Goal: Task Accomplishment & Management: Manage account settings

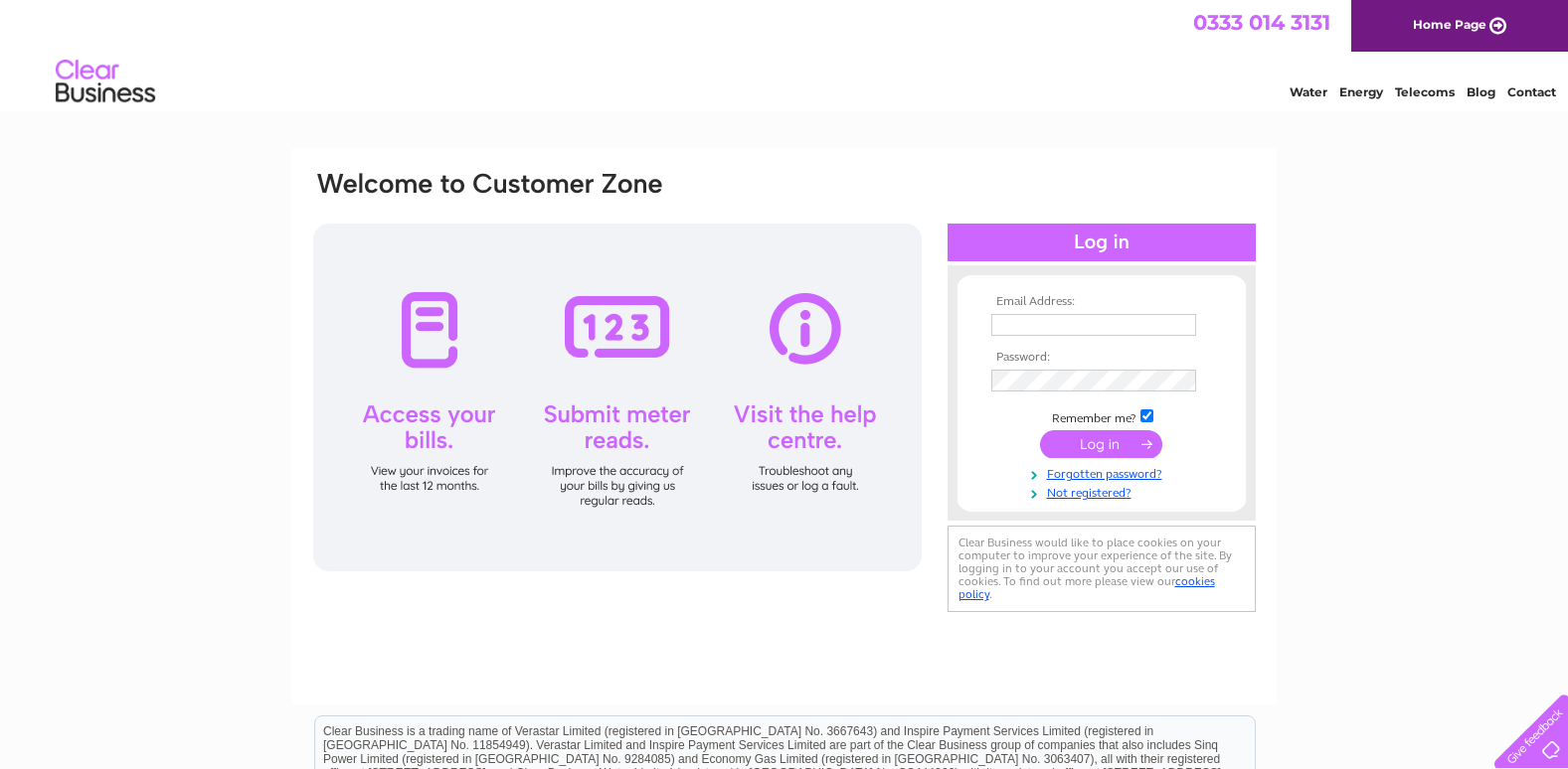
type input "blanchard@farmline.com"
click at [1083, 446] on input "submit" at bounding box center [1101, 444] width 122 height 28
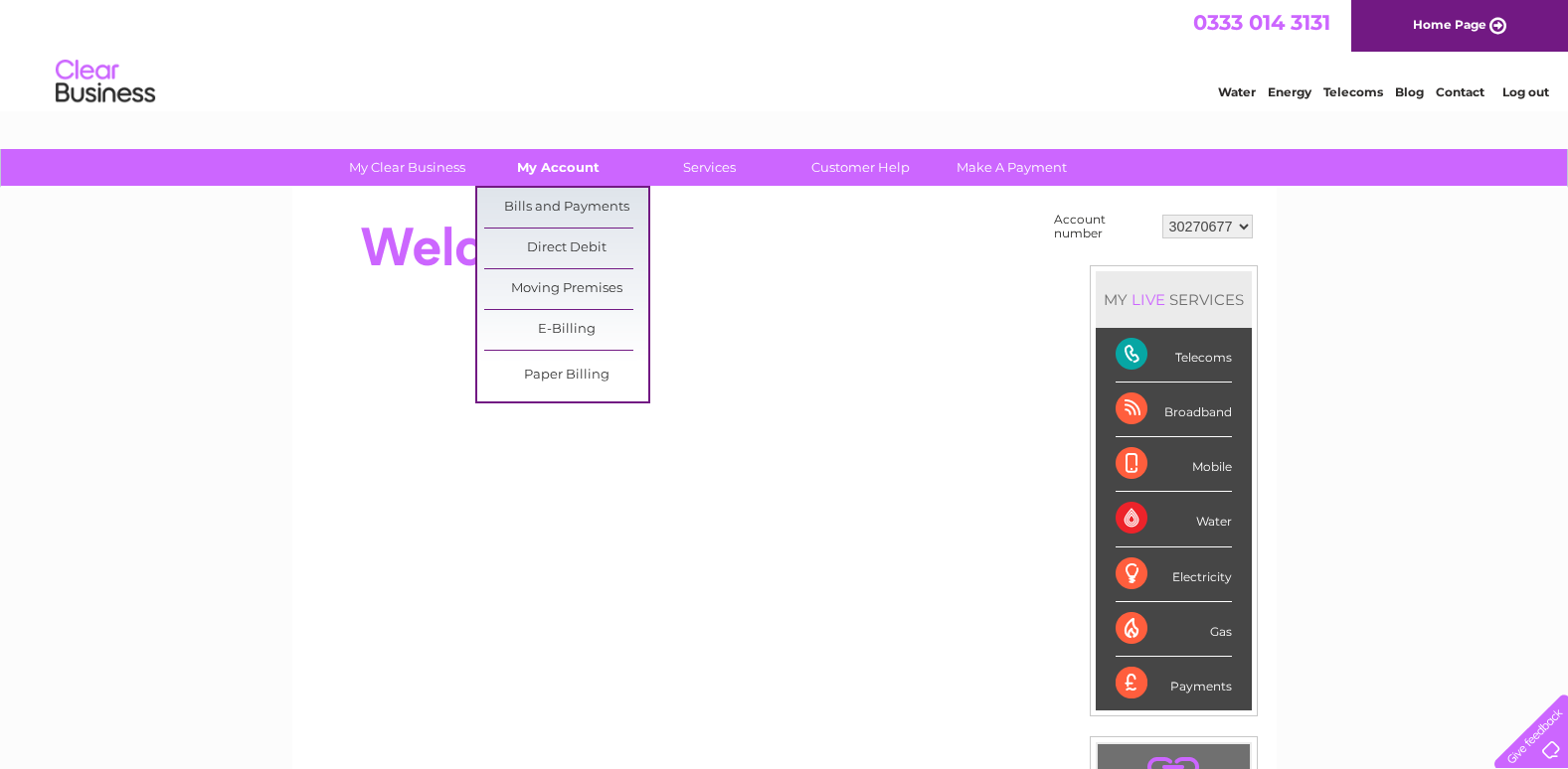
click at [541, 158] on link "My Account" at bounding box center [558, 167] width 164 height 37
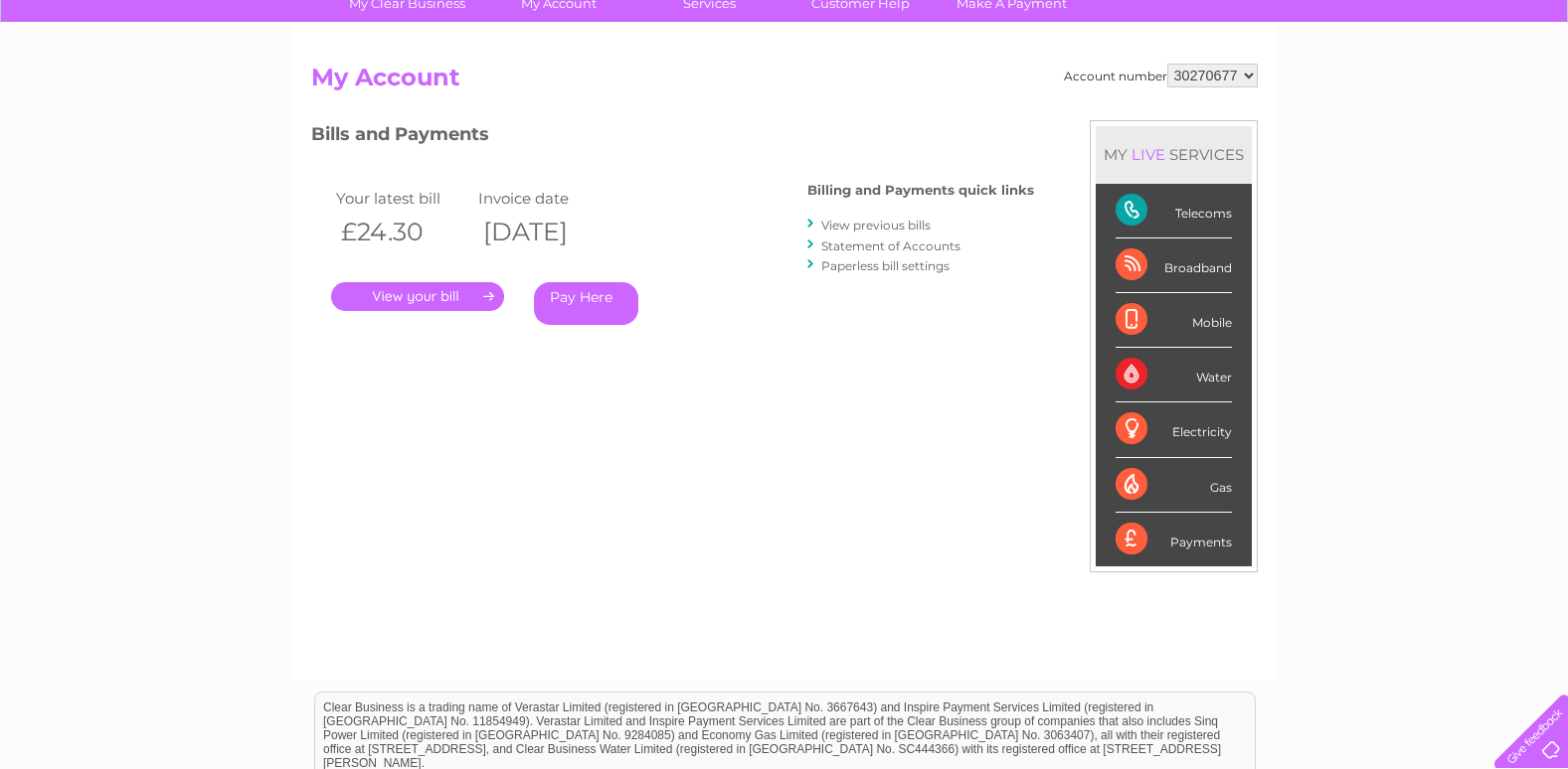
scroll to position [99, 0]
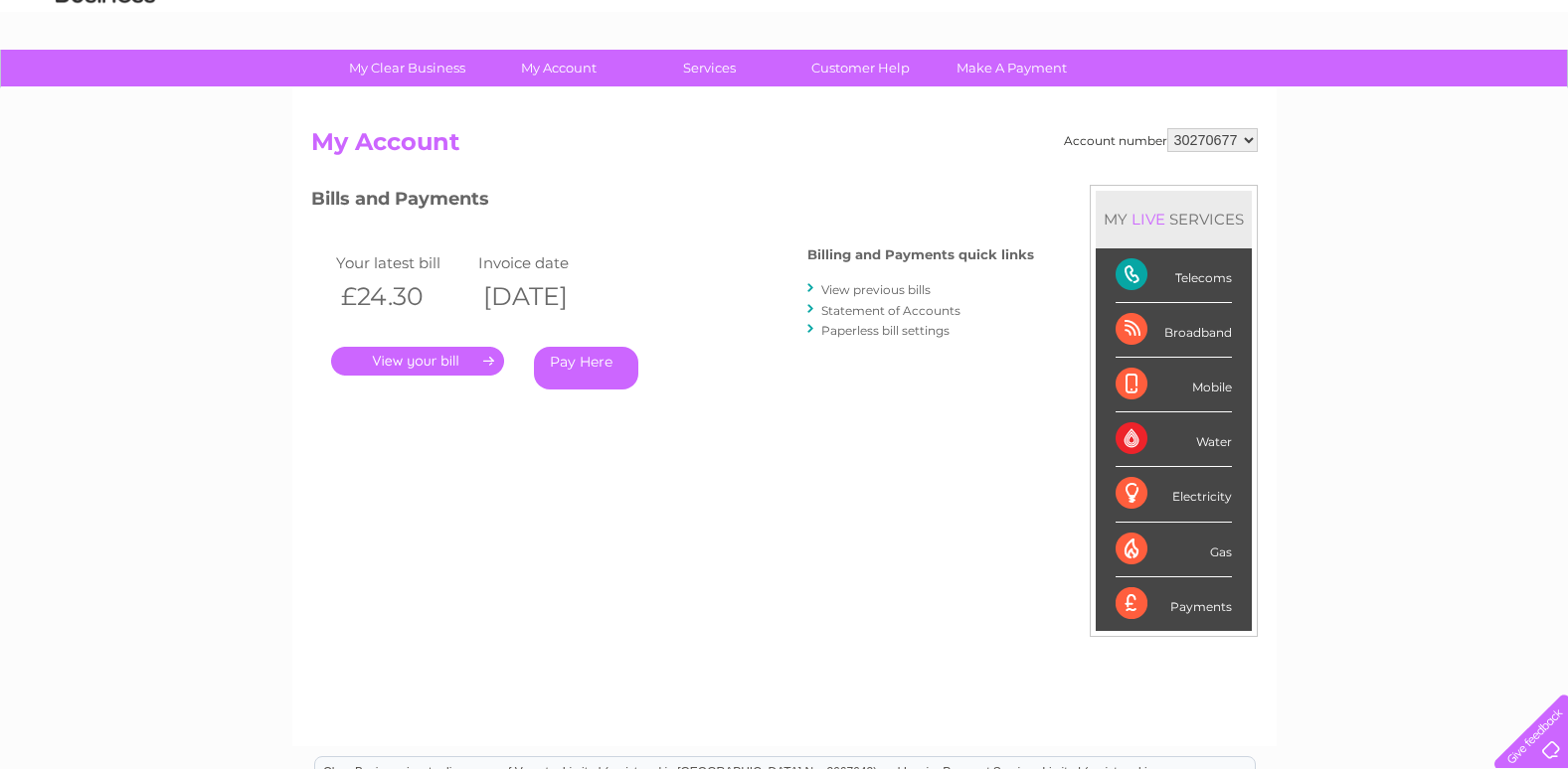
click at [905, 288] on link "View previous bills" at bounding box center [875, 289] width 109 height 15
click at [853, 286] on link "View previous bills" at bounding box center [875, 289] width 109 height 15
click at [855, 307] on link "Statement of Accounts" at bounding box center [890, 310] width 139 height 15
click at [848, 282] on link "View previous bills" at bounding box center [875, 289] width 109 height 15
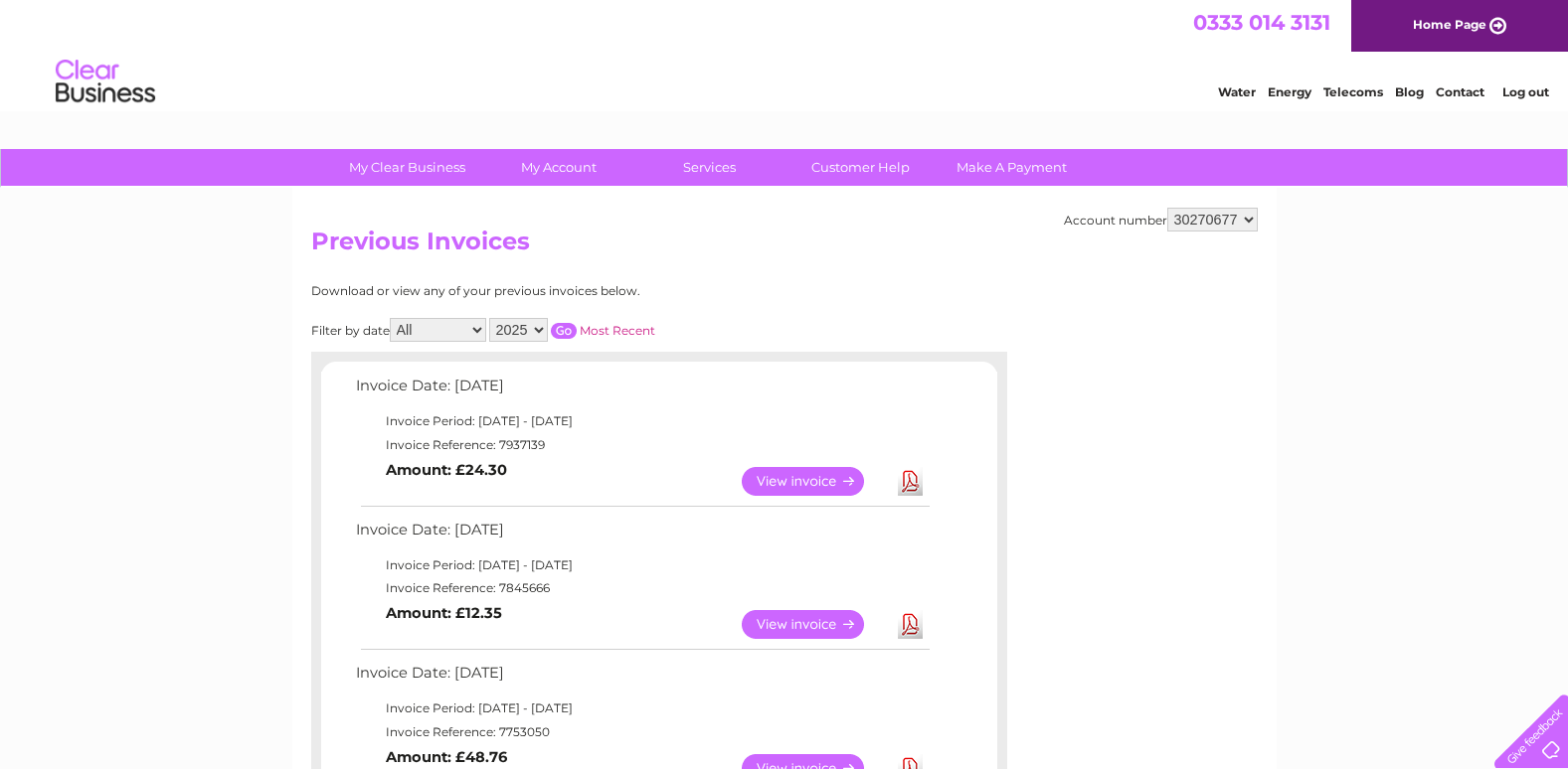
click at [540, 327] on select "2025 2024 2023" at bounding box center [518, 330] width 59 height 24
click at [491, 318] on select "2025 2024 2023" at bounding box center [518, 330] width 59 height 24
click at [568, 323] on input "button" at bounding box center [564, 331] width 26 height 16
click at [563, 329] on input "button" at bounding box center [564, 331] width 26 height 16
click at [543, 331] on select "2025 2024 2023" at bounding box center [518, 330] width 59 height 24
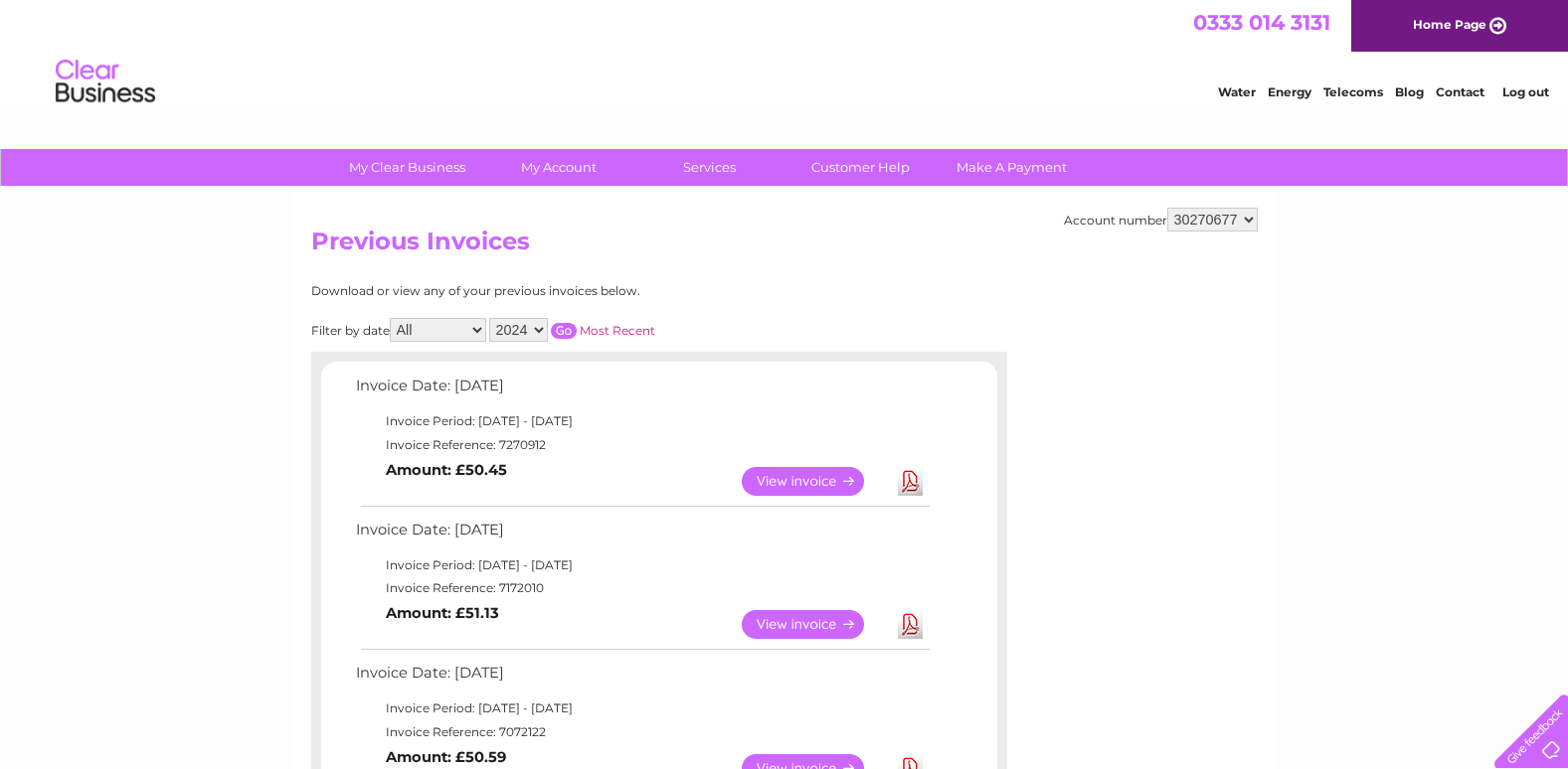
select select "2023"
click at [491, 318] on select "2025 2024 2023" at bounding box center [518, 330] width 59 height 24
click at [570, 325] on input "button" at bounding box center [564, 331] width 26 height 16
